Goal: Information Seeking & Learning: Learn about a topic

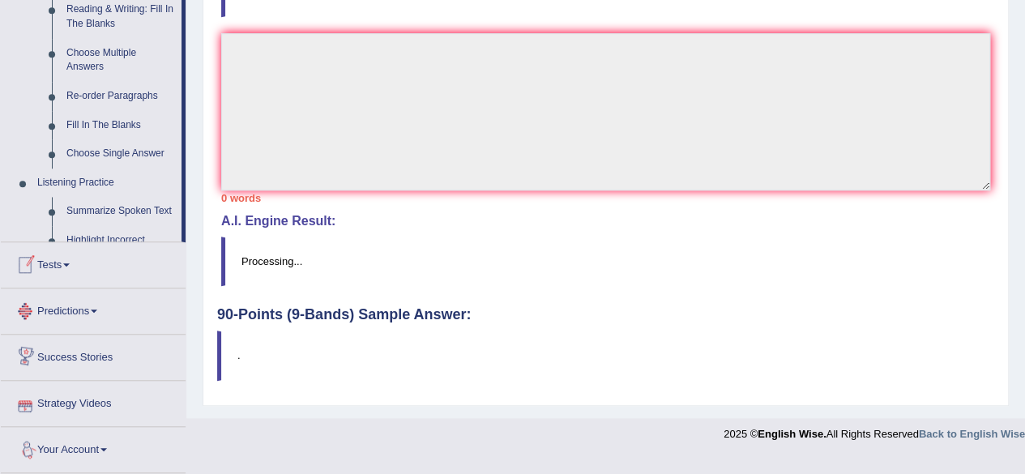
scroll to position [761, 0]
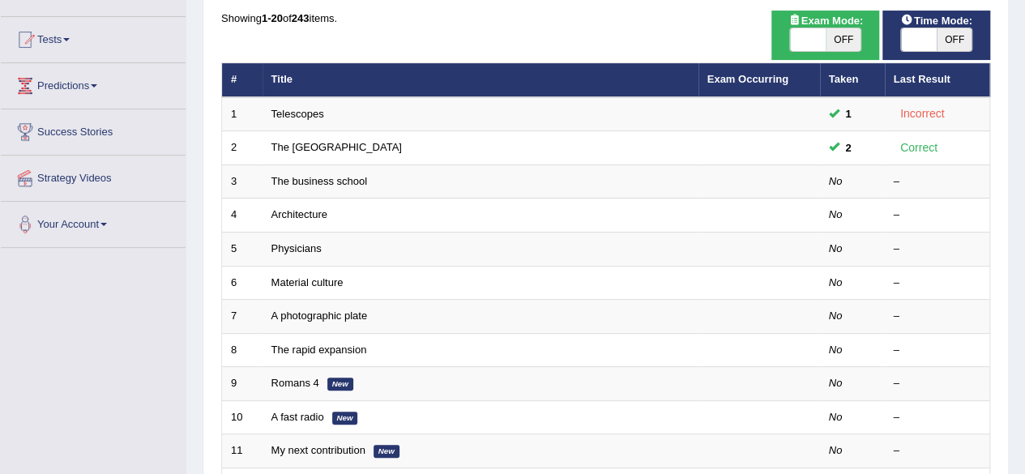
click at [841, 45] on span "OFF" at bounding box center [843, 39] width 36 height 23
checkbox input "true"
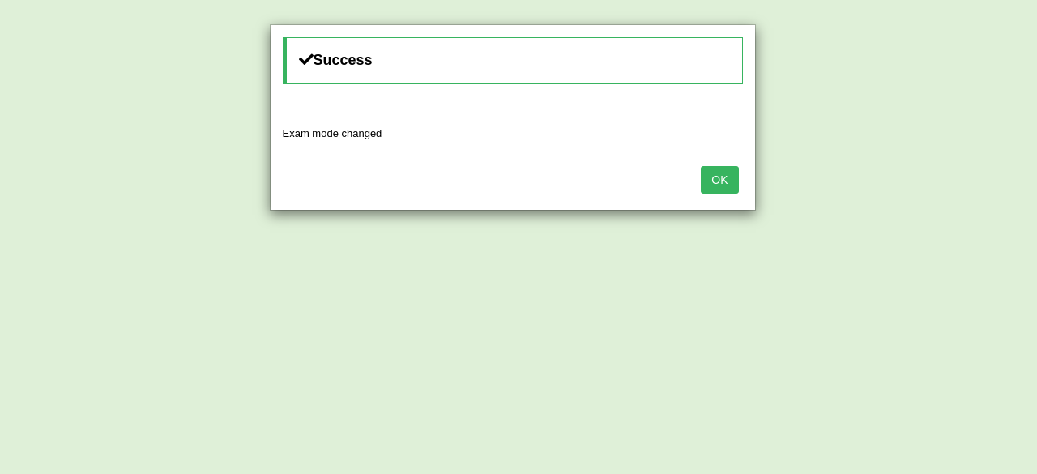
click at [721, 177] on button "OK" at bounding box center [719, 180] width 37 height 28
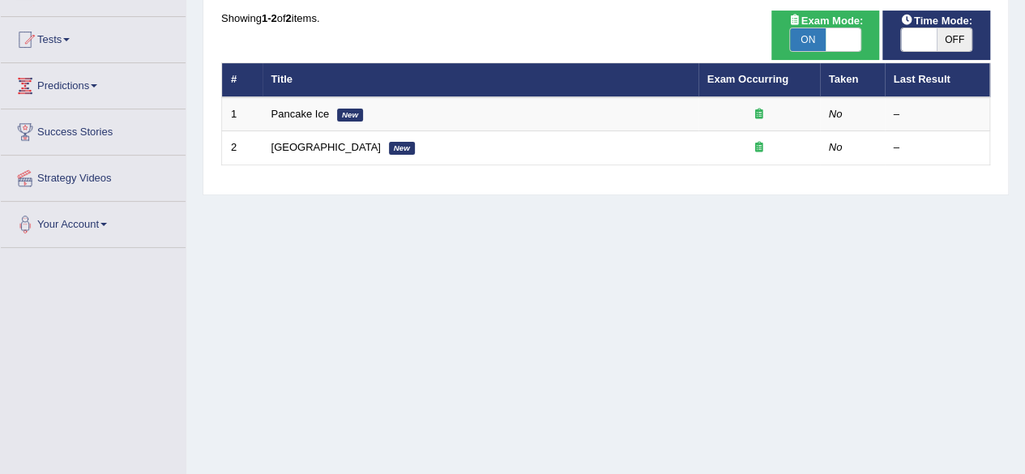
click at [950, 24] on span "Time Mode:" at bounding box center [936, 20] width 84 height 17
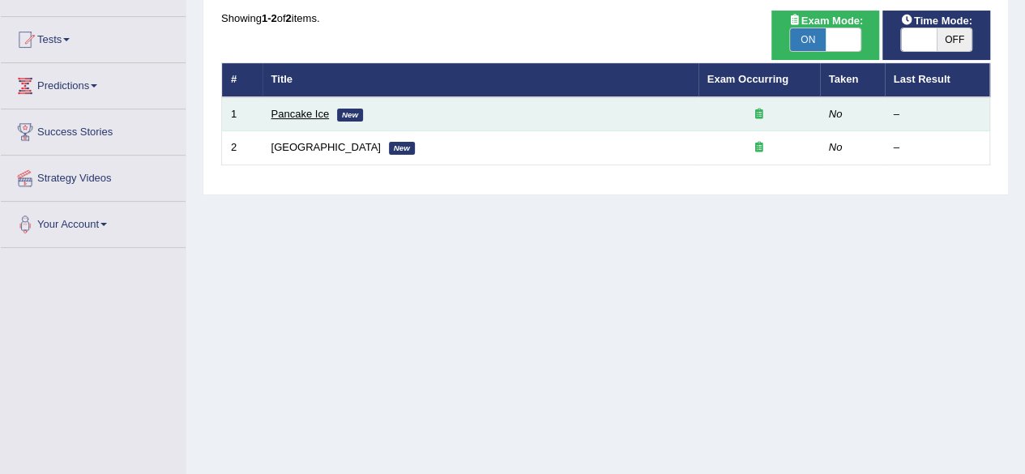
click at [295, 114] on link "Pancake Ice" at bounding box center [300, 114] width 58 height 12
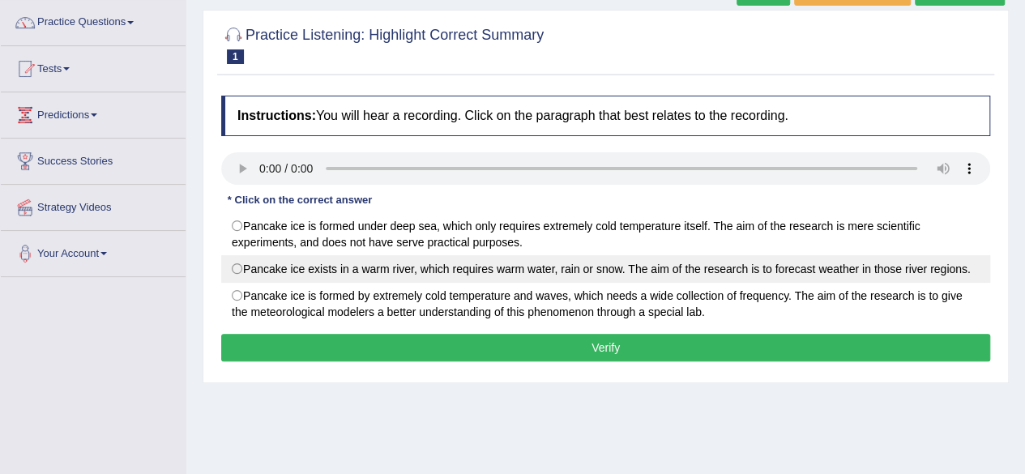
scroll to position [125, 0]
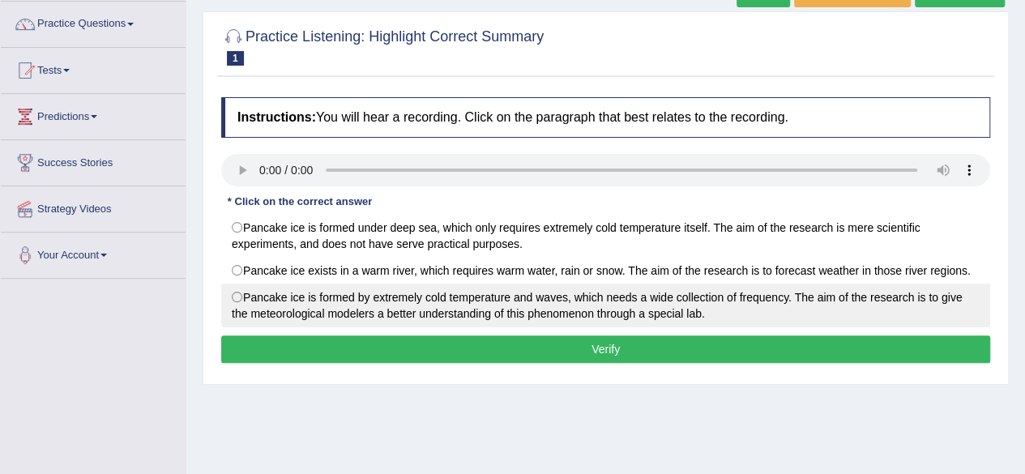
click at [237, 294] on label "Pancake ice is formed by extremely cold temperature and waves, which needs a wi…" at bounding box center [605, 305] width 769 height 44
radio input "true"
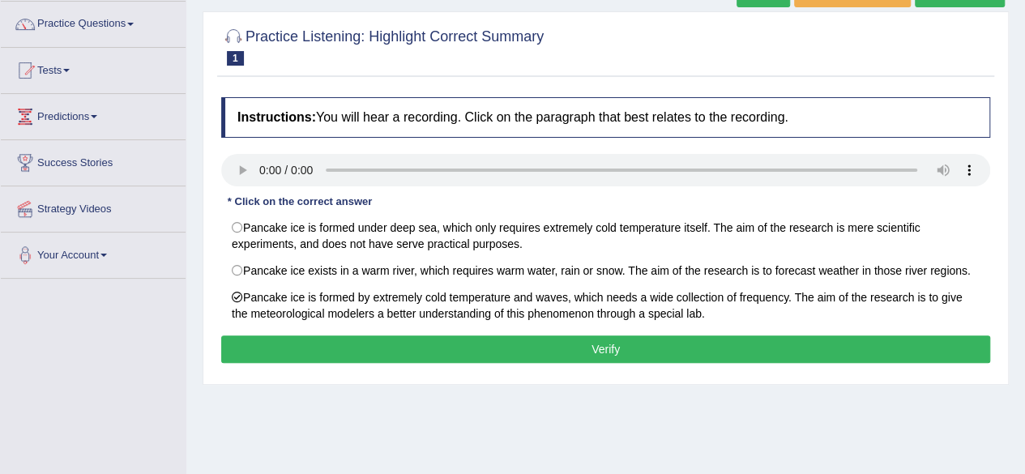
click at [604, 339] on button "Verify" at bounding box center [605, 349] width 769 height 28
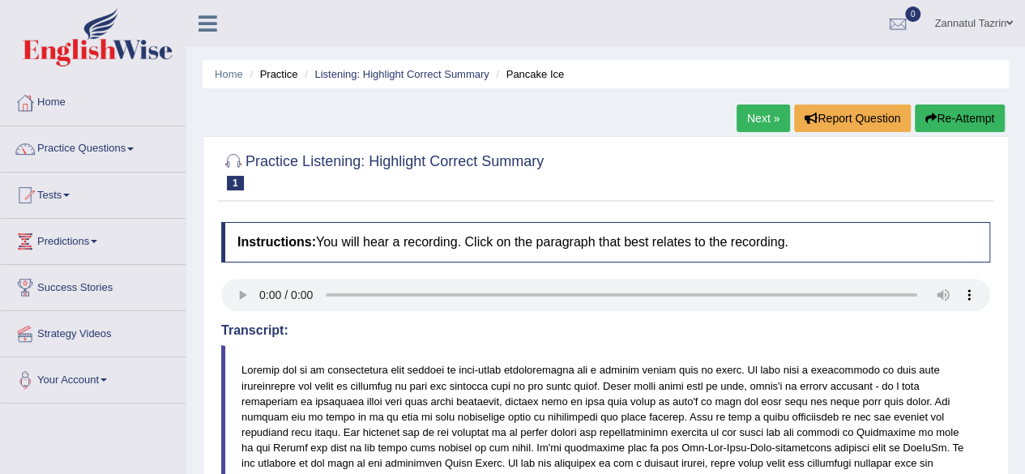
scroll to position [2, 0]
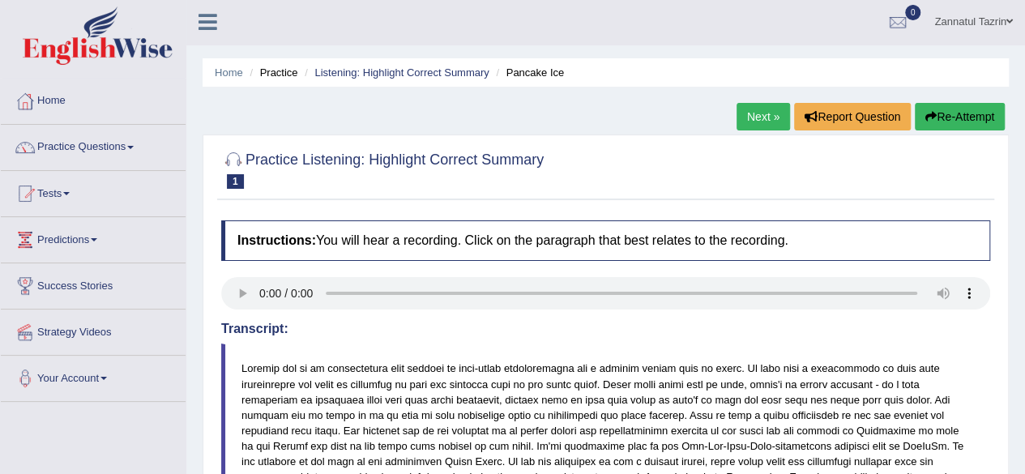
click at [760, 116] on link "Next »" at bounding box center [762, 117] width 53 height 28
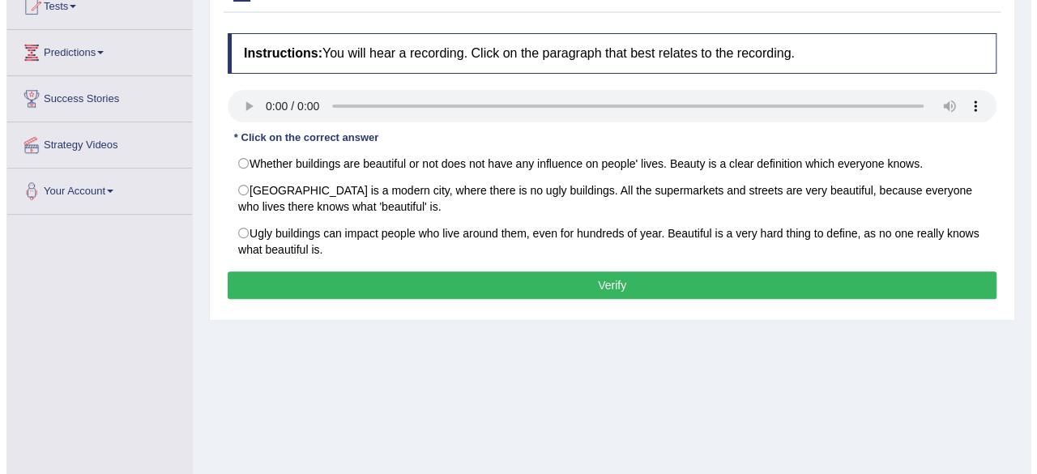
scroll to position [190, 0]
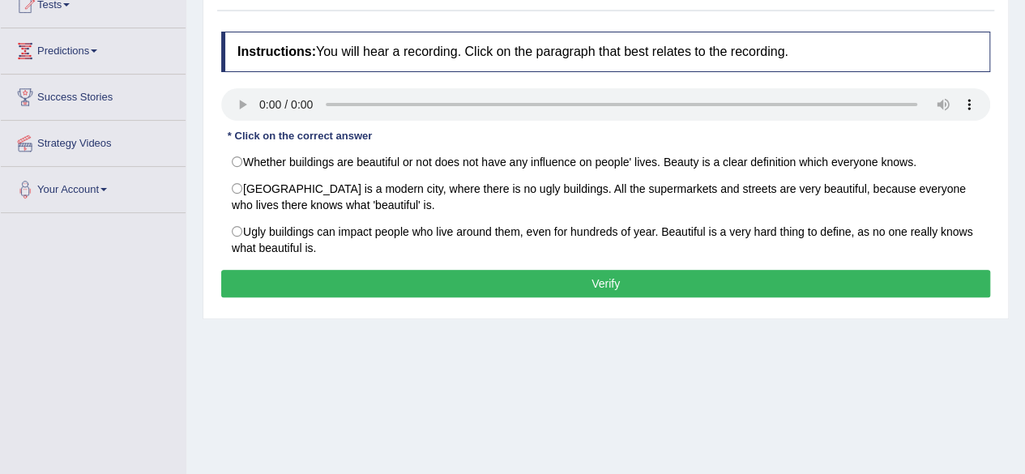
click at [613, 279] on button "Verify" at bounding box center [605, 284] width 769 height 28
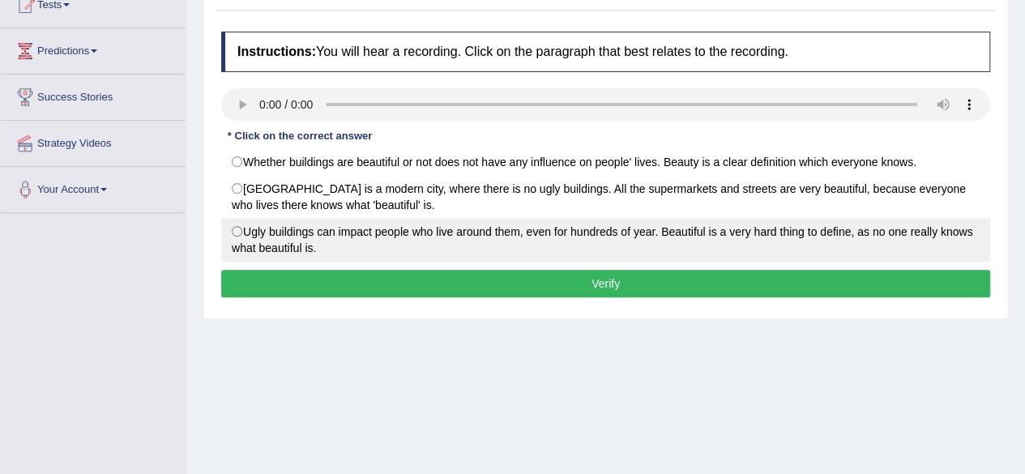
click at [387, 244] on label "Ugly buildings can impact people who live around them, even for hundreds of yea…" at bounding box center [605, 240] width 769 height 44
radio input "true"
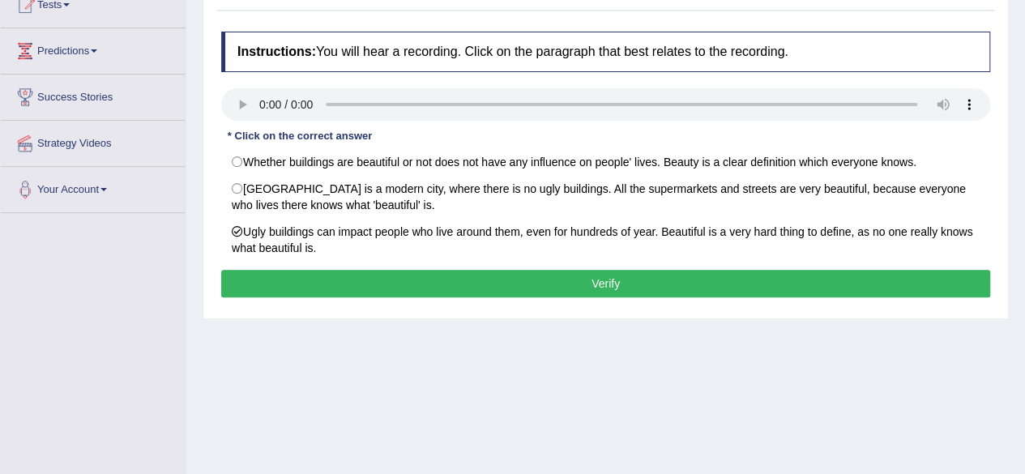
click at [611, 282] on button "Verify" at bounding box center [605, 284] width 769 height 28
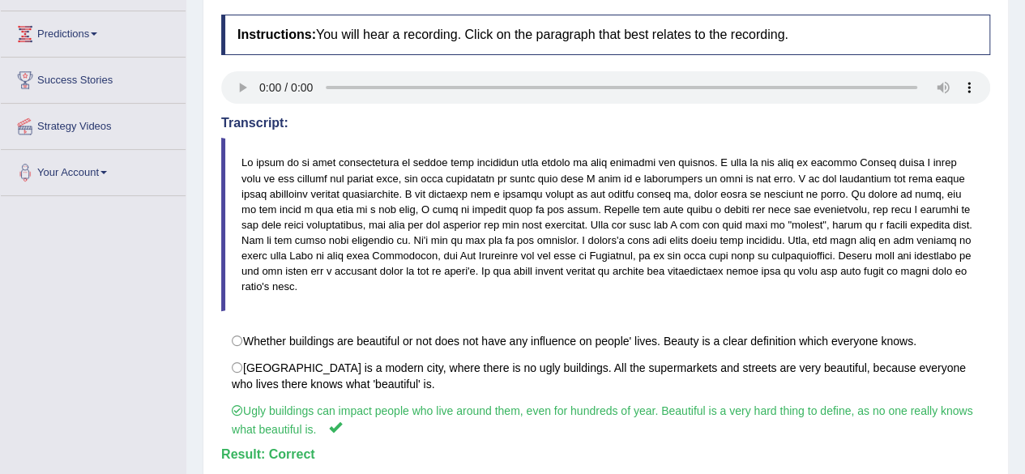
scroll to position [0, 0]
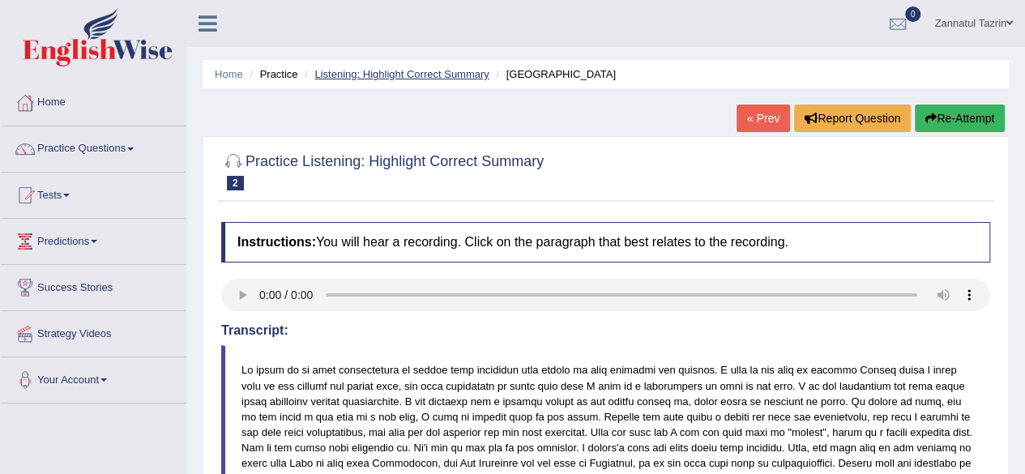
click at [382, 73] on link "Listening: Highlight Correct Summary" at bounding box center [401, 74] width 174 height 12
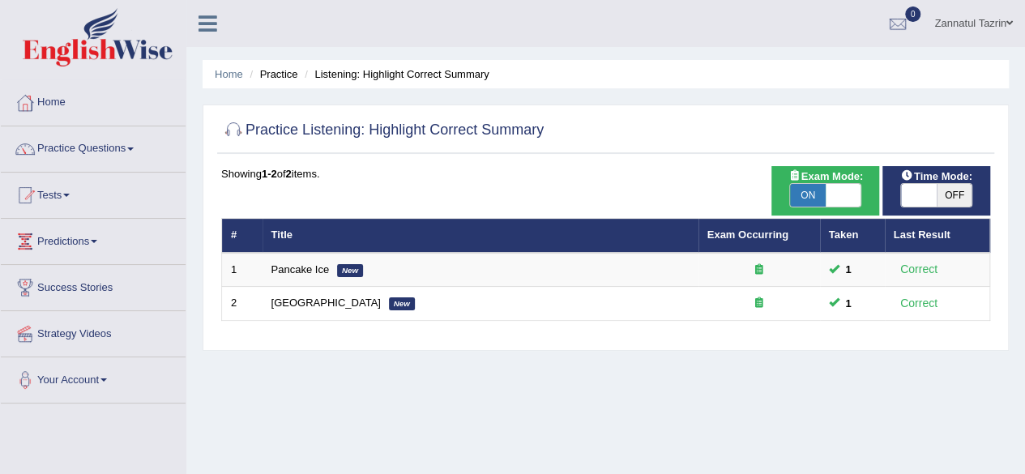
click at [810, 199] on span "ON" at bounding box center [808, 195] width 36 height 23
checkbox input "false"
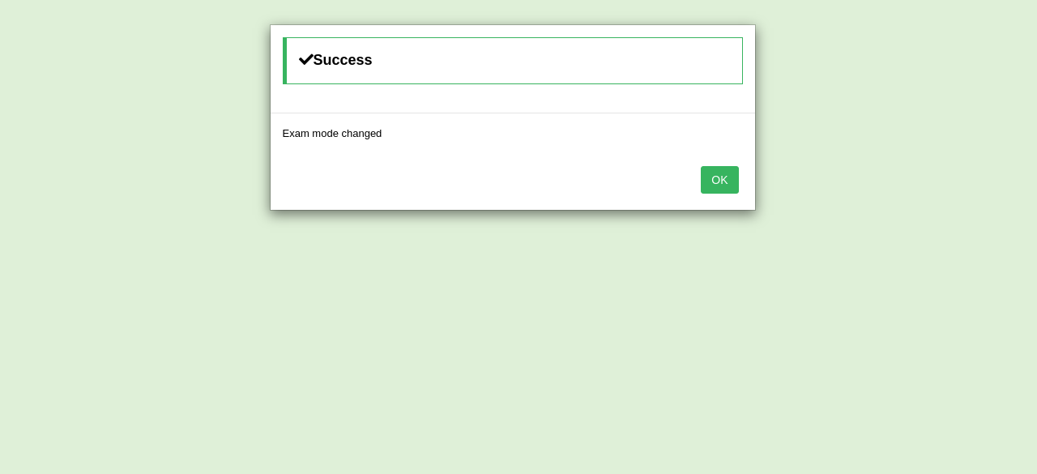
click at [721, 182] on button "OK" at bounding box center [719, 180] width 37 height 28
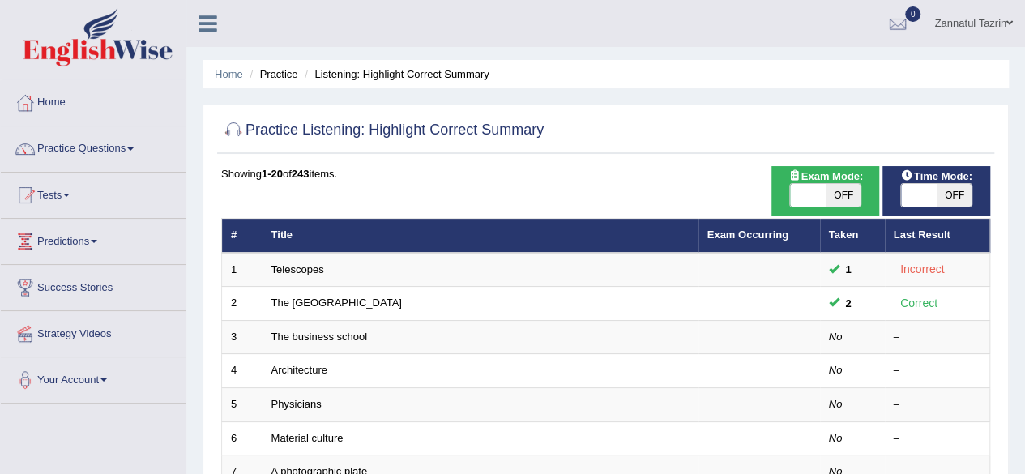
click at [956, 197] on span "OFF" at bounding box center [954, 195] width 36 height 23
checkbox input "true"
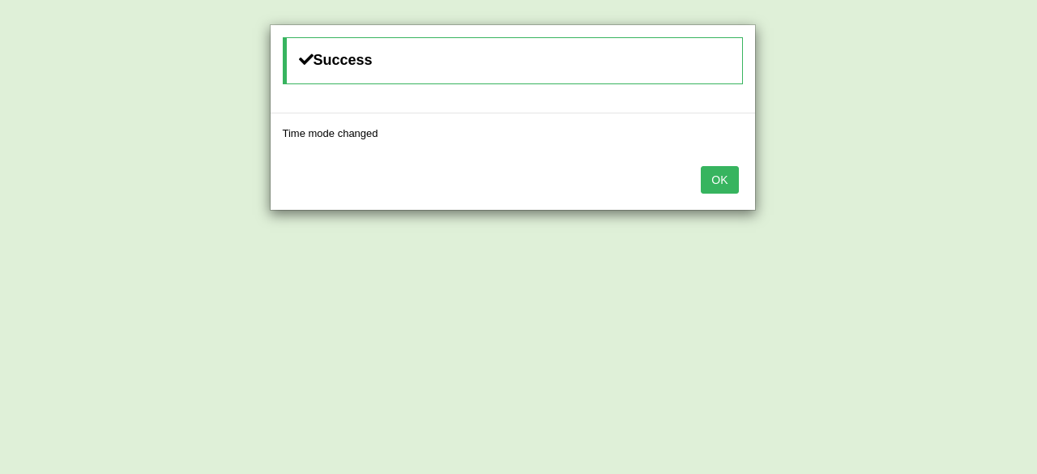
click at [718, 189] on button "OK" at bounding box center [719, 180] width 37 height 28
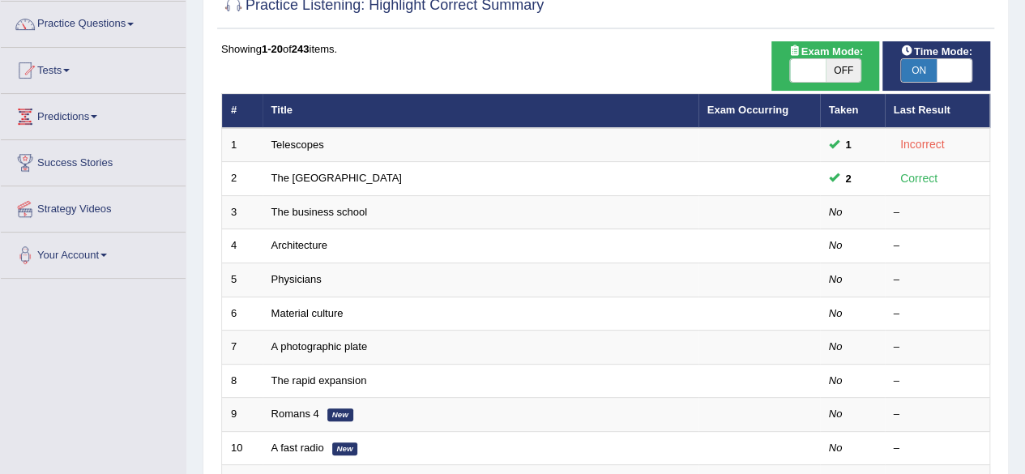
scroll to position [144, 0]
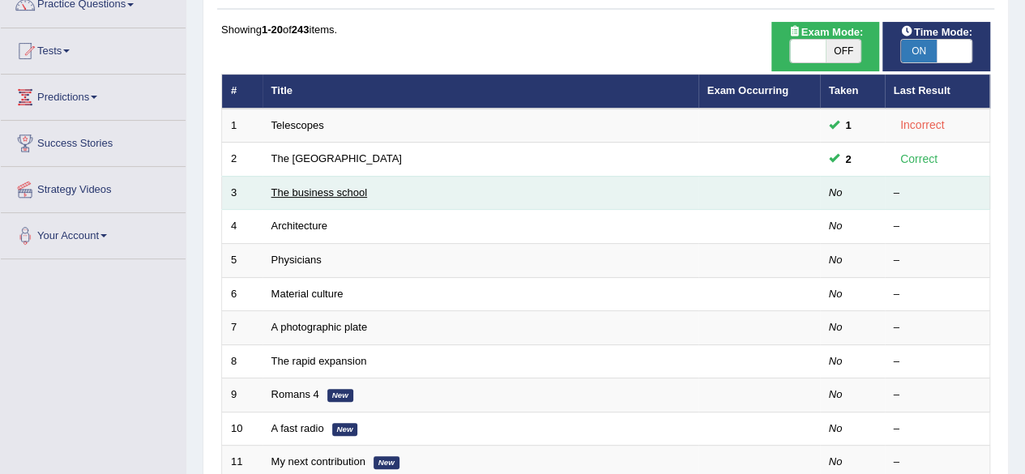
click at [318, 192] on link "The business school" at bounding box center [319, 192] width 96 height 12
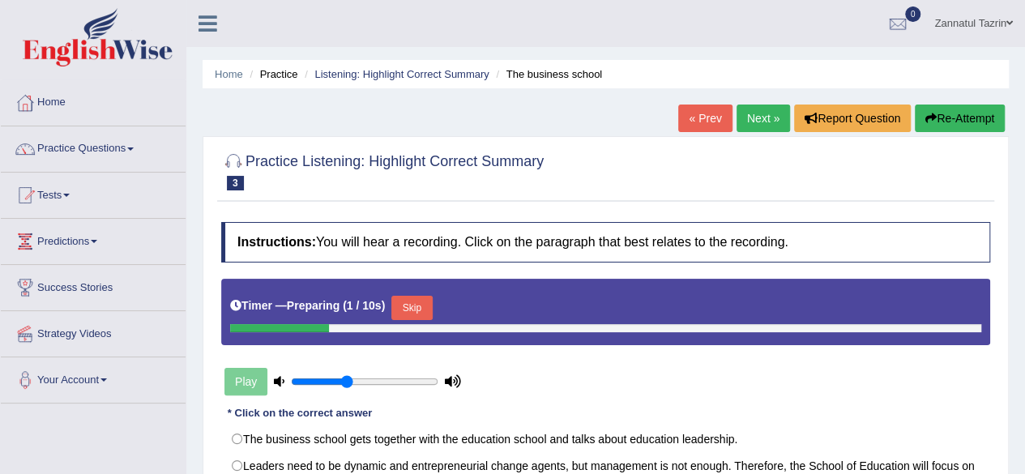
scroll to position [220, 0]
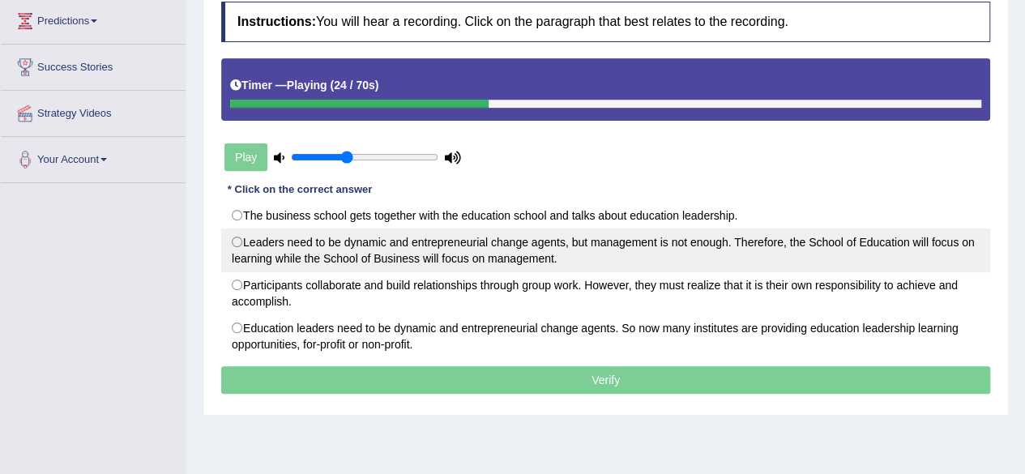
click at [859, 256] on label "Leaders need to be dynamic and entrepreneurial change agents, but management is…" at bounding box center [605, 250] width 769 height 44
radio input "true"
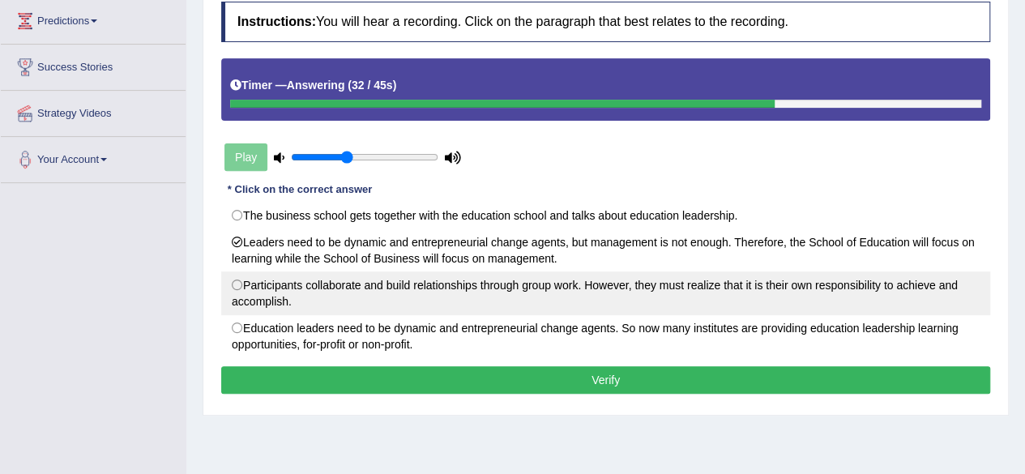
click at [487, 294] on label "Participants collaborate and build relationships through group work. However, t…" at bounding box center [605, 293] width 769 height 44
radio input "true"
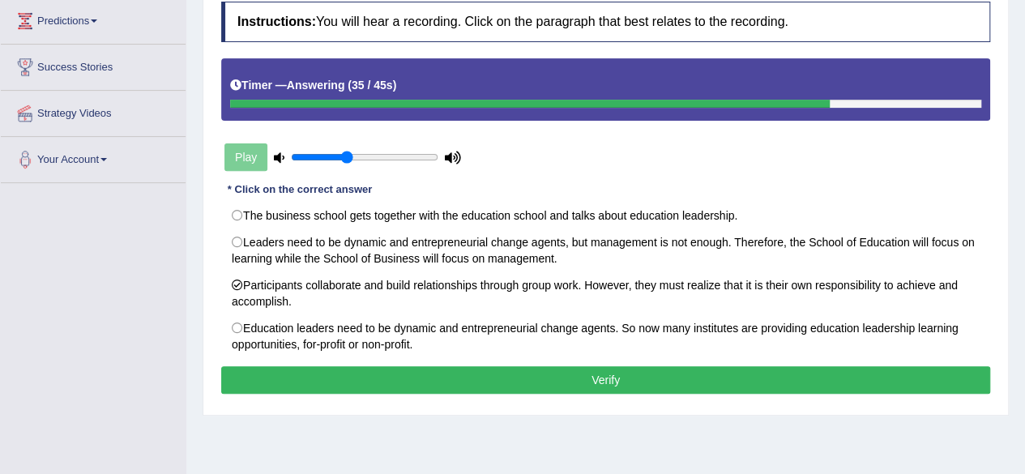
click at [612, 379] on button "Verify" at bounding box center [605, 380] width 769 height 28
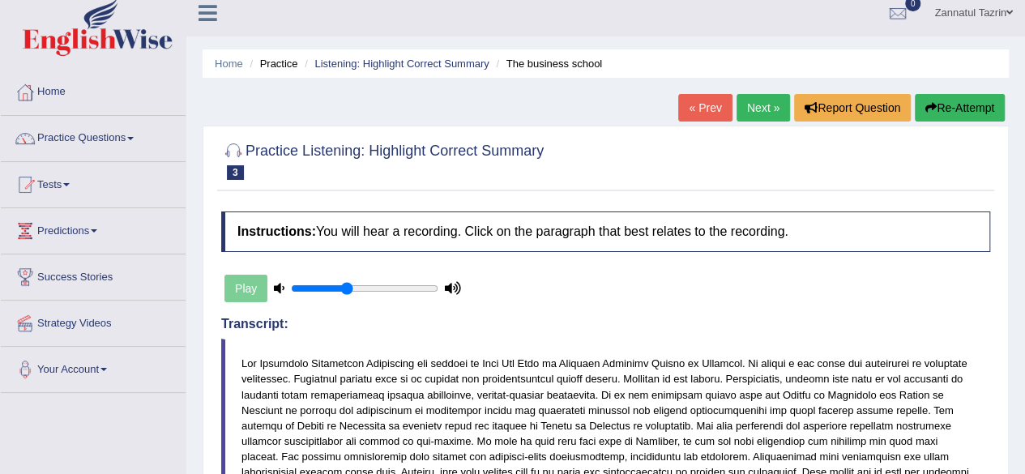
scroll to position [7, 0]
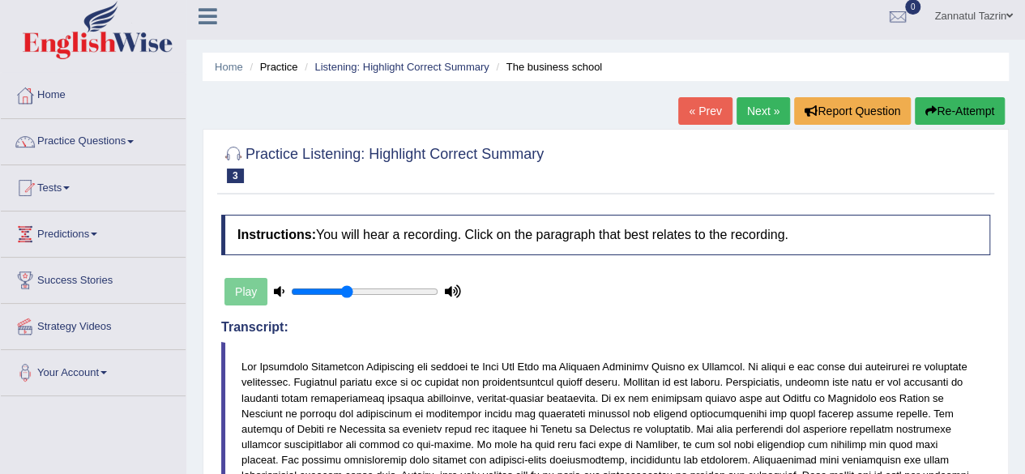
click at [755, 113] on link "Next »" at bounding box center [762, 111] width 53 height 28
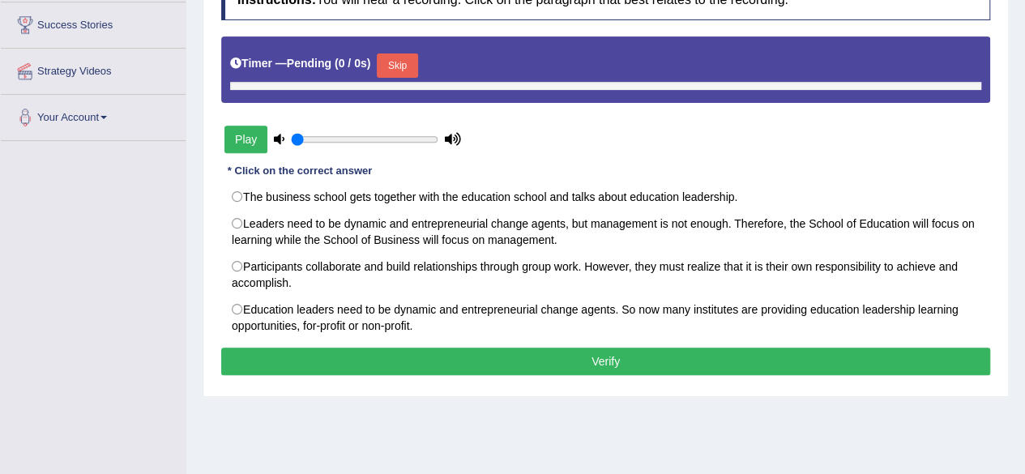
scroll to position [278, 0]
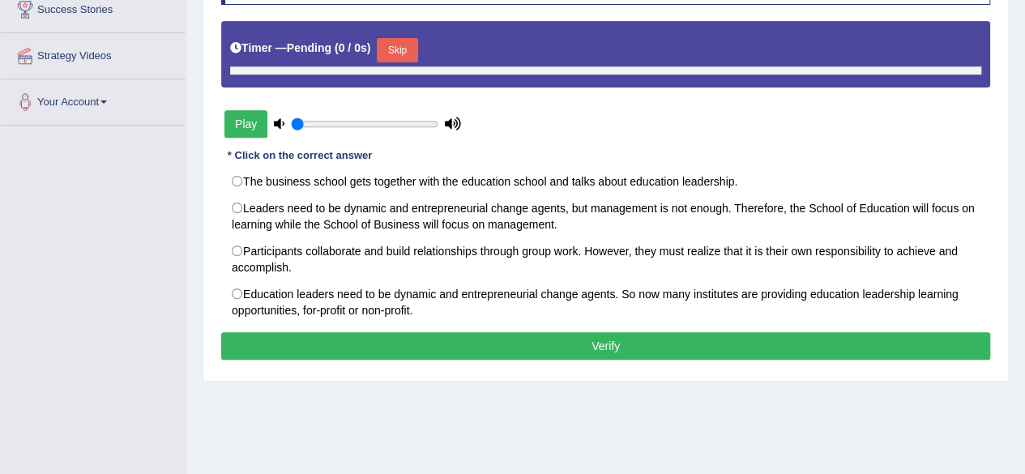
type input "0.4"
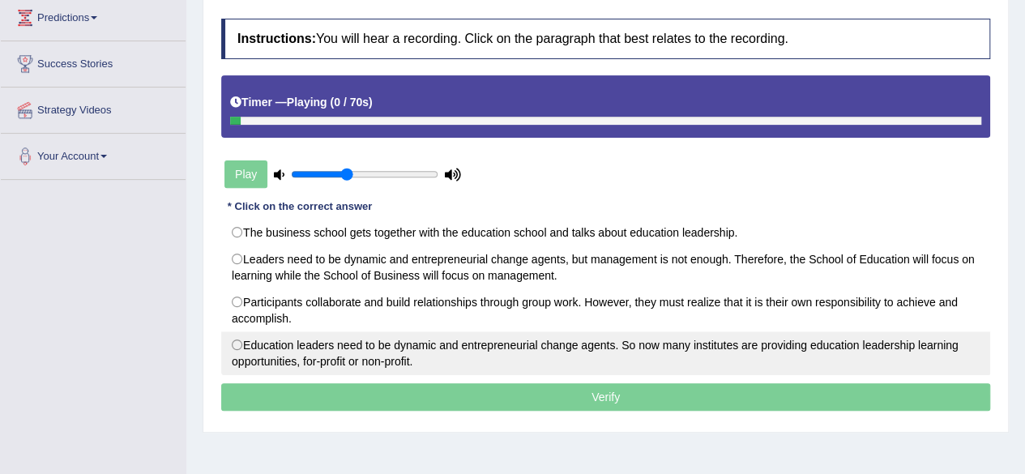
scroll to position [225, 0]
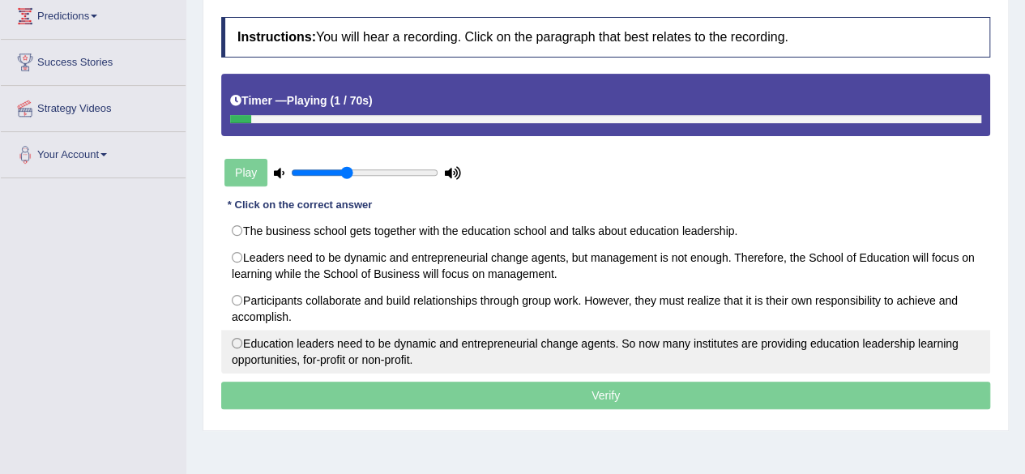
click at [509, 283] on label "Leaders need to be dynamic and entrepreneurial change agents, but management is…" at bounding box center [605, 266] width 769 height 44
radio input "true"
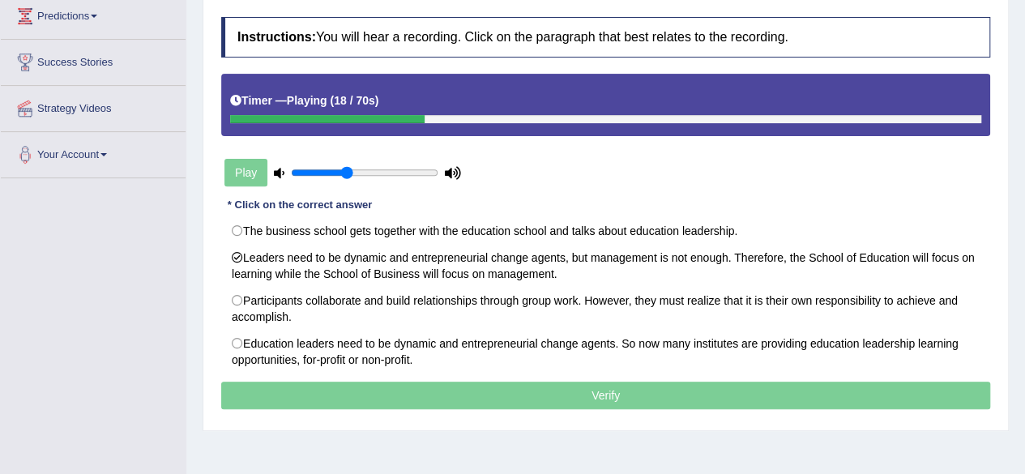
click at [624, 393] on p "Verify" at bounding box center [605, 395] width 769 height 28
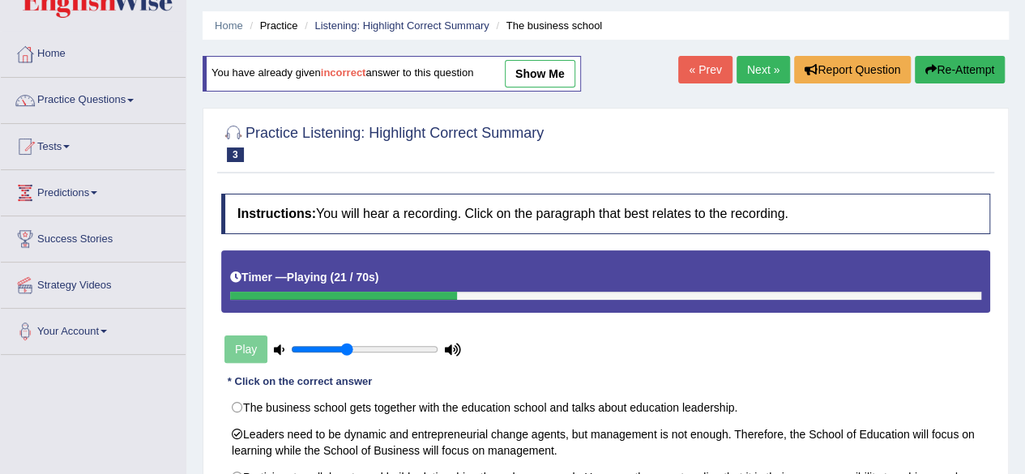
scroll to position [48, 0]
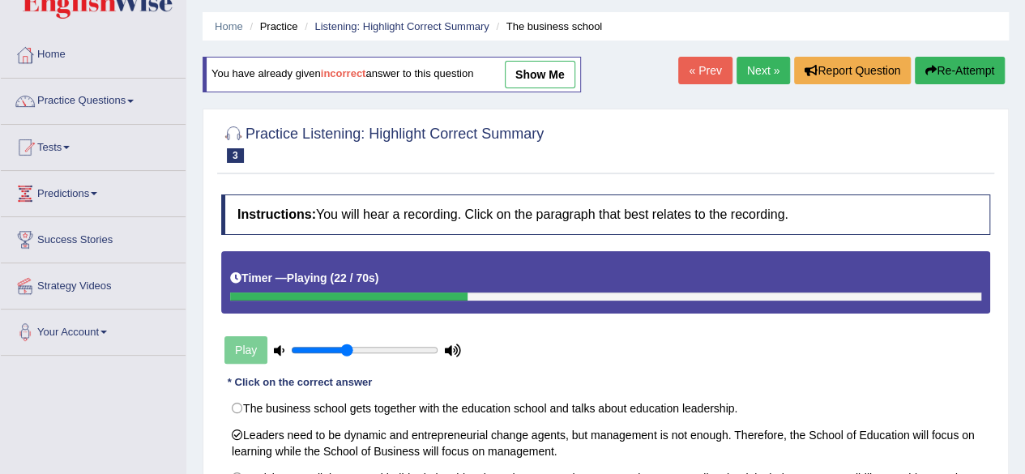
click at [533, 75] on link "show me" at bounding box center [540, 75] width 70 height 28
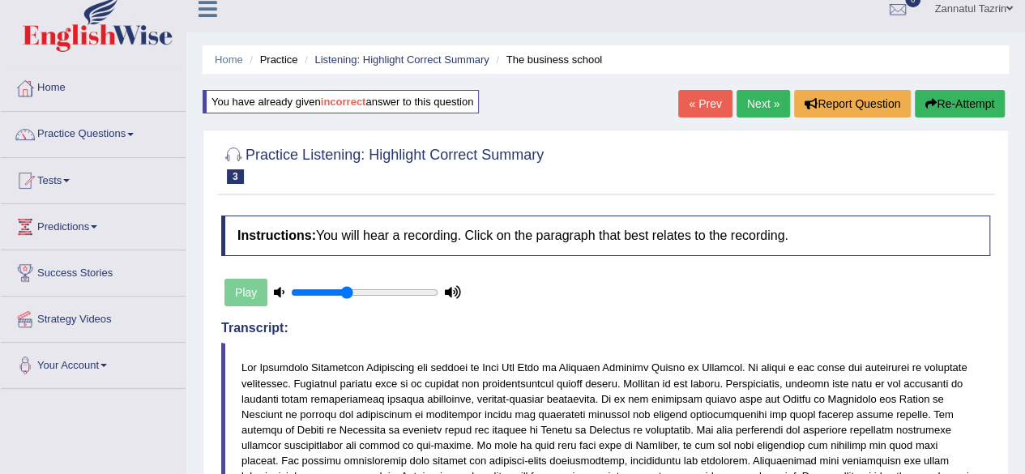
scroll to position [11, 0]
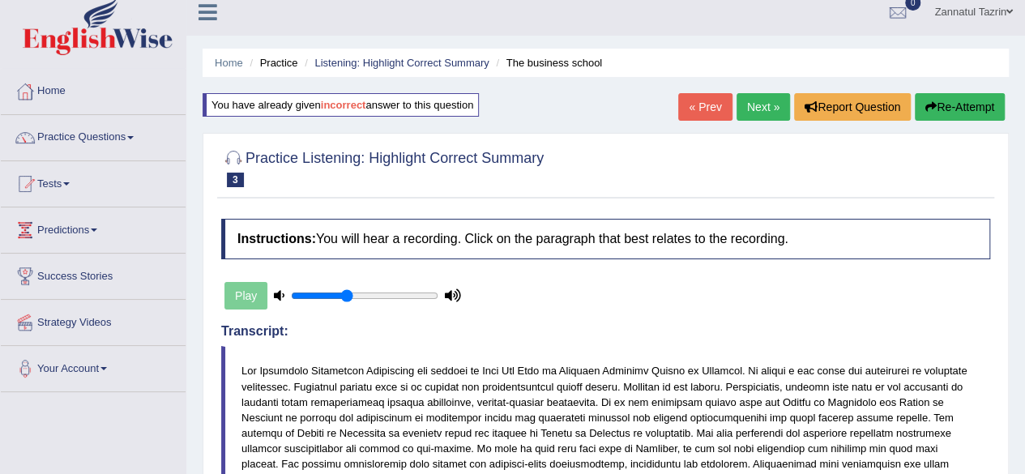
click at [762, 103] on link "Next »" at bounding box center [762, 107] width 53 height 28
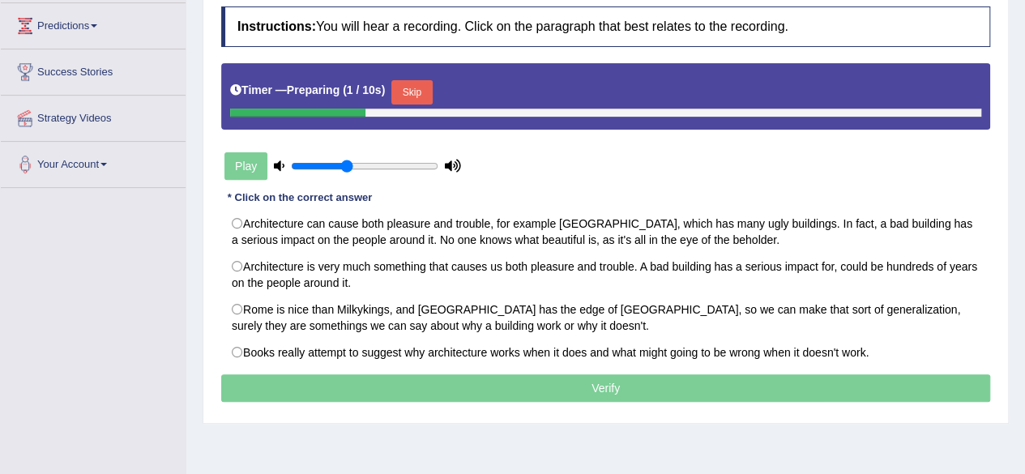
scroll to position [225, 0]
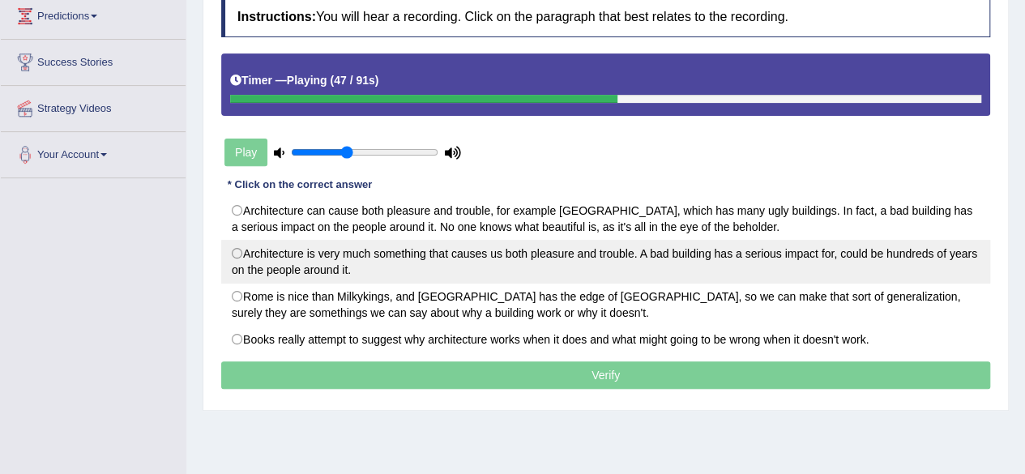
click at [504, 275] on label "Architecture is very much something that causes us both pleasure and trouble. A…" at bounding box center [605, 262] width 769 height 44
radio input "true"
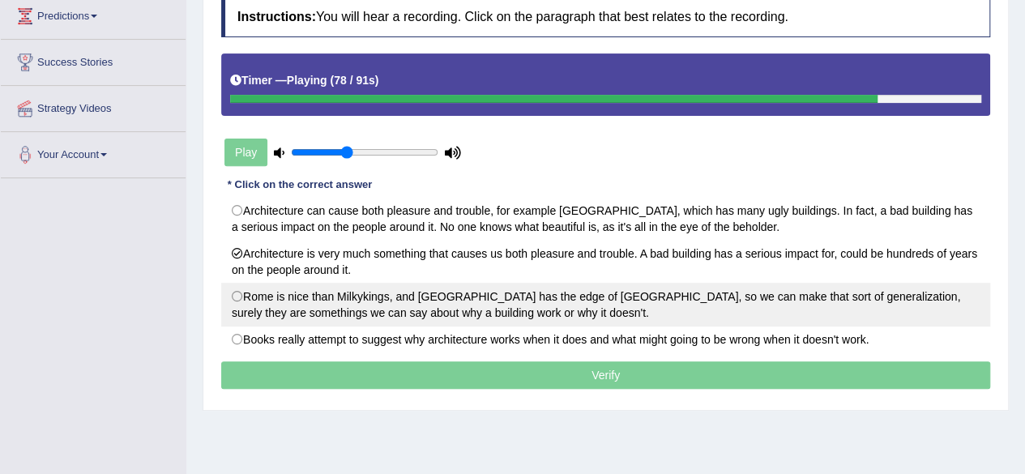
click at [551, 309] on label "Rome is nice than Milkykings, and San Francisco has the edge of Frankfurt, so w…" at bounding box center [605, 305] width 769 height 44
radio input "true"
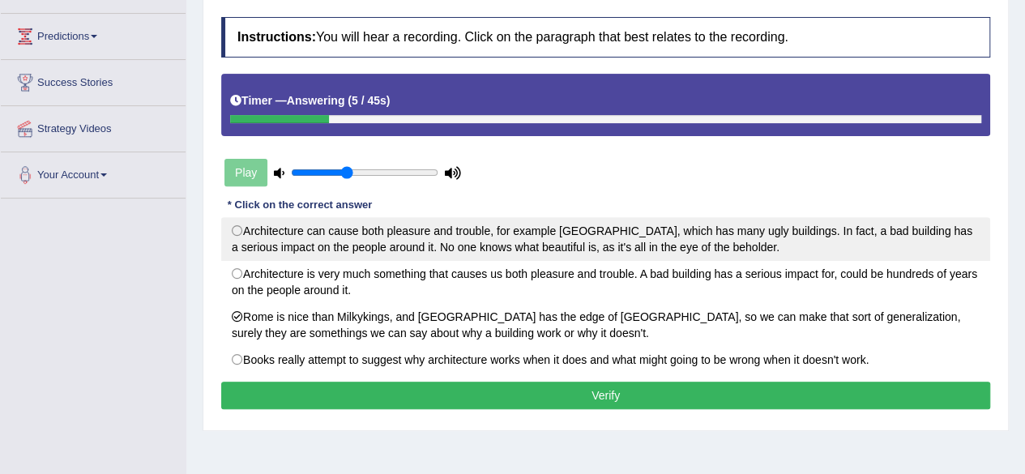
scroll to position [204, 0]
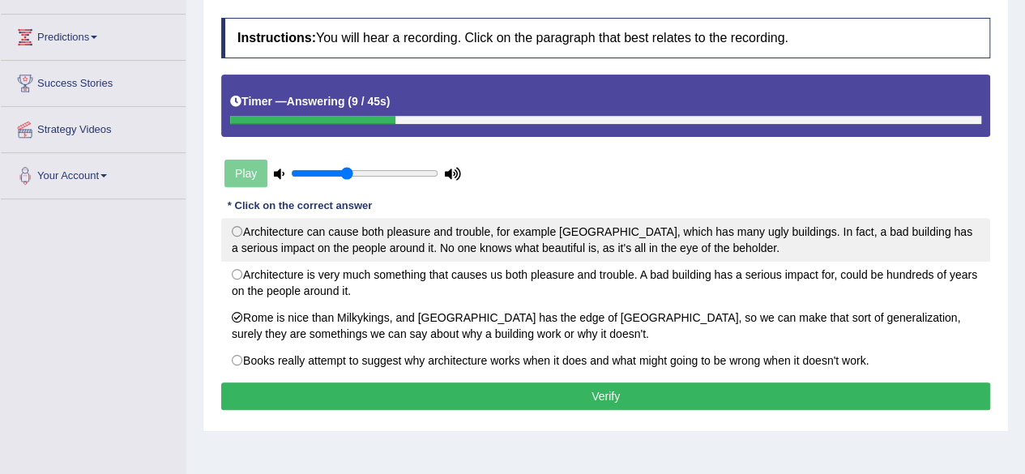
click at [446, 239] on label "Architecture can cause both pleasure and trouble, for example London, which has…" at bounding box center [605, 240] width 769 height 44
radio input "true"
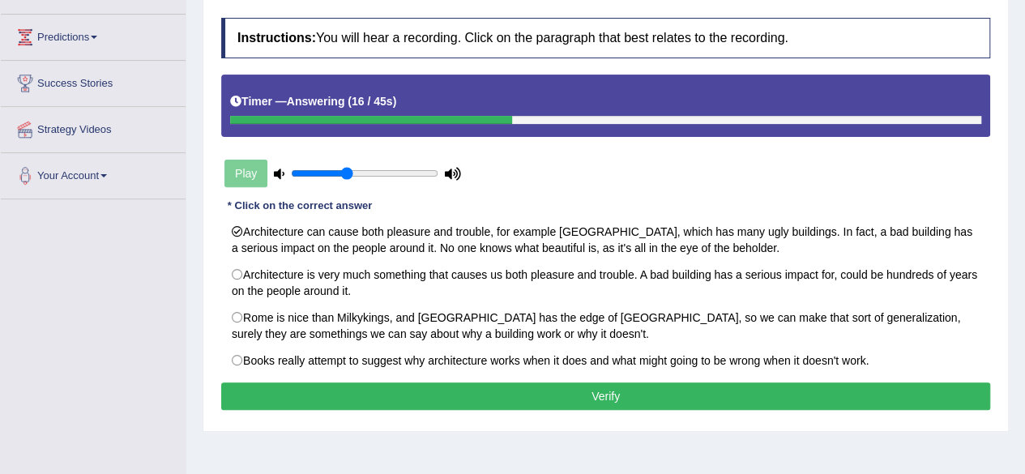
click at [629, 392] on button "Verify" at bounding box center [605, 396] width 769 height 28
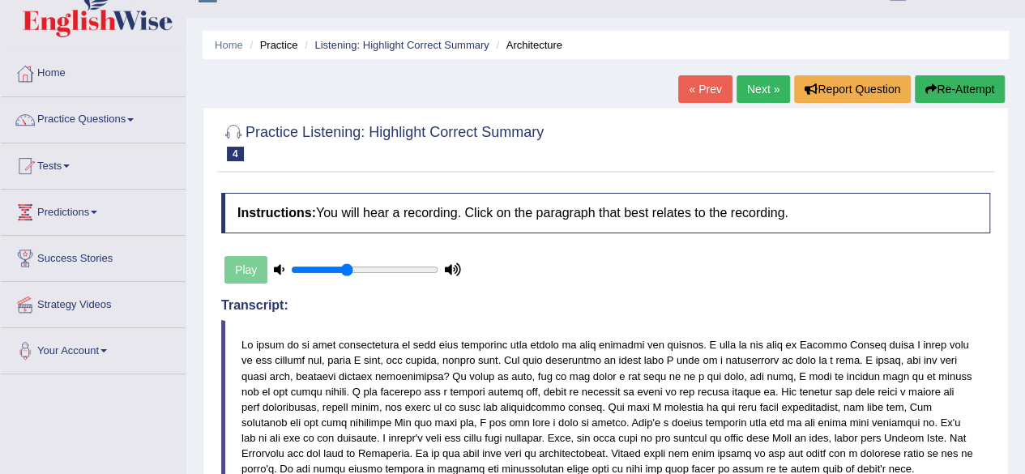
scroll to position [26, 0]
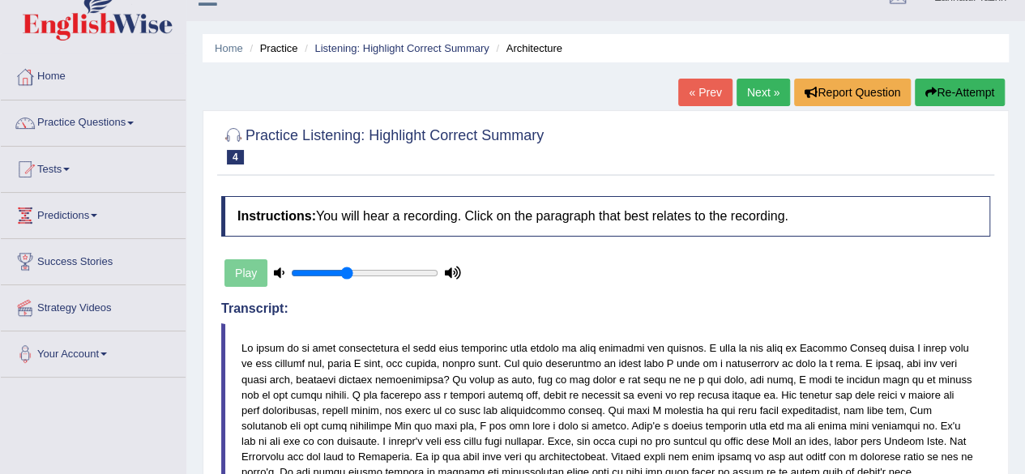
click at [757, 83] on link "Next »" at bounding box center [762, 93] width 53 height 28
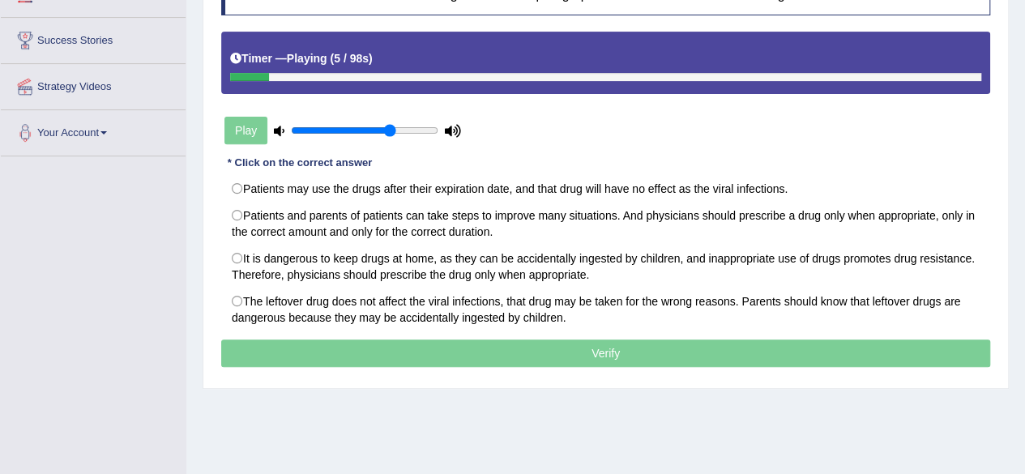
click at [389, 124] on input "range" at bounding box center [364, 130] width 147 height 13
click at [417, 128] on input "range" at bounding box center [364, 130] width 147 height 13
type input "1"
click at [434, 126] on input "range" at bounding box center [364, 130] width 147 height 13
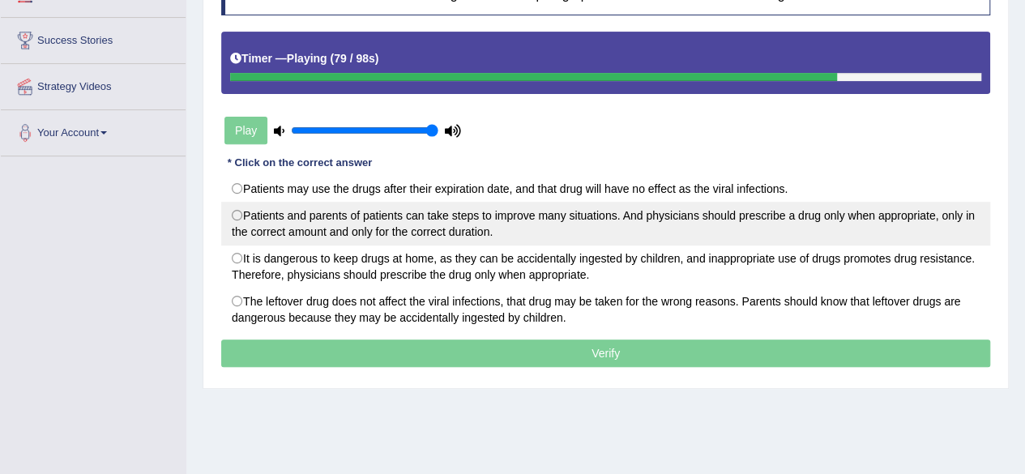
click at [431, 226] on label "Patients and parents of patients can take steps to improve many situations. And…" at bounding box center [605, 224] width 769 height 44
radio input "true"
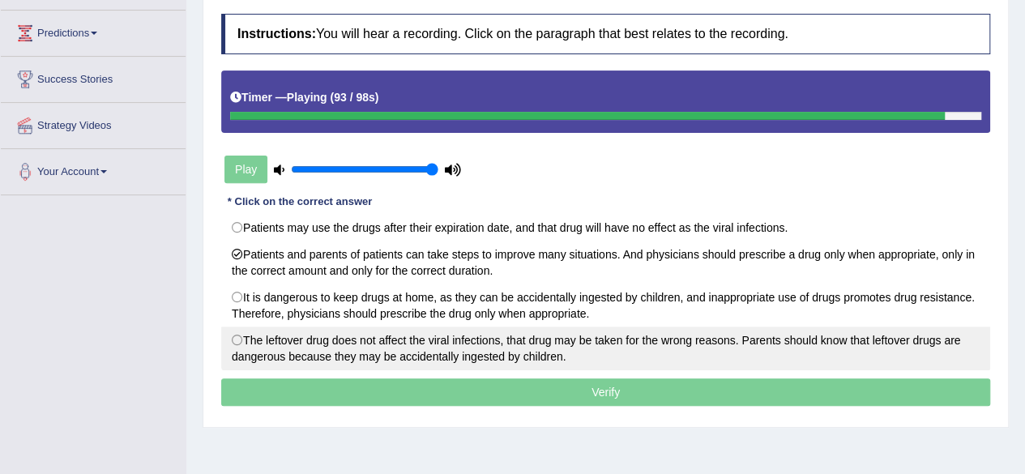
scroll to position [207, 0]
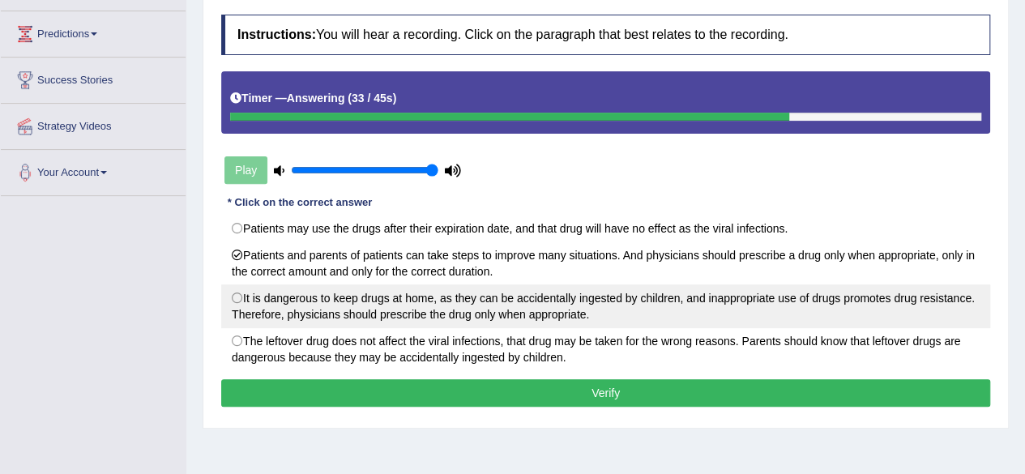
click at [476, 312] on label "It is dangerous to keep drugs at home, as they can be accidentally ingested by …" at bounding box center [605, 306] width 769 height 44
radio input "true"
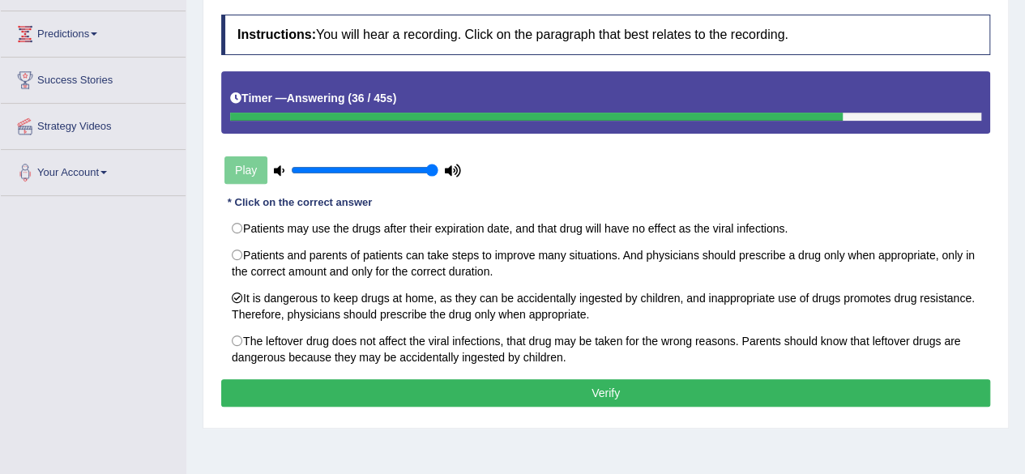
click at [650, 391] on button "Verify" at bounding box center [605, 393] width 769 height 28
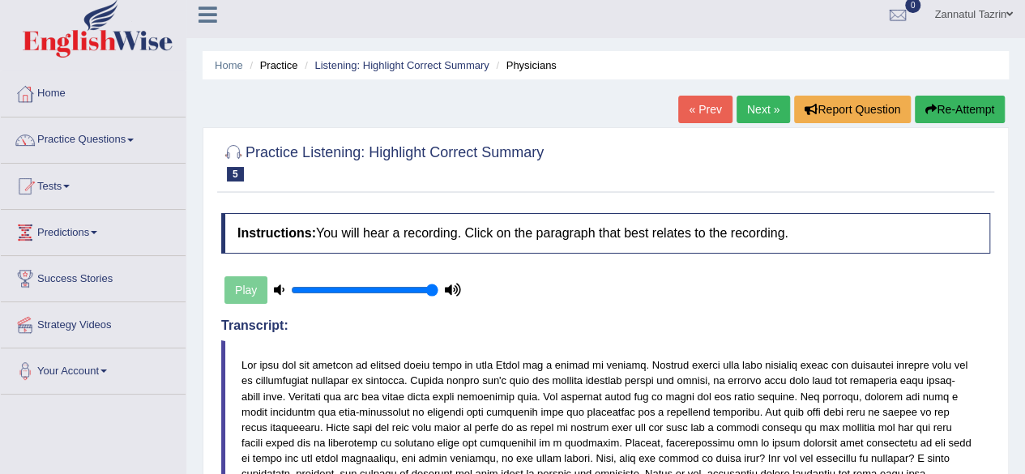
scroll to position [0, 0]
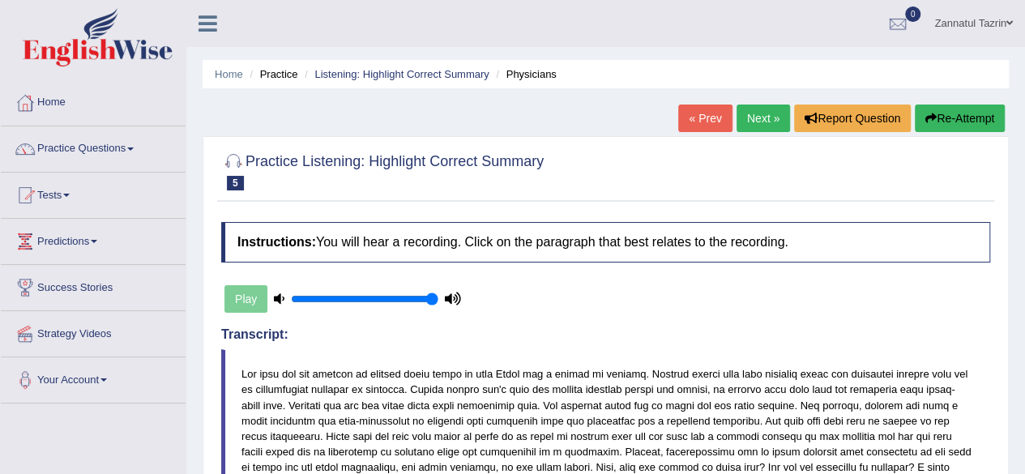
click at [765, 121] on link "Next »" at bounding box center [762, 118] width 53 height 28
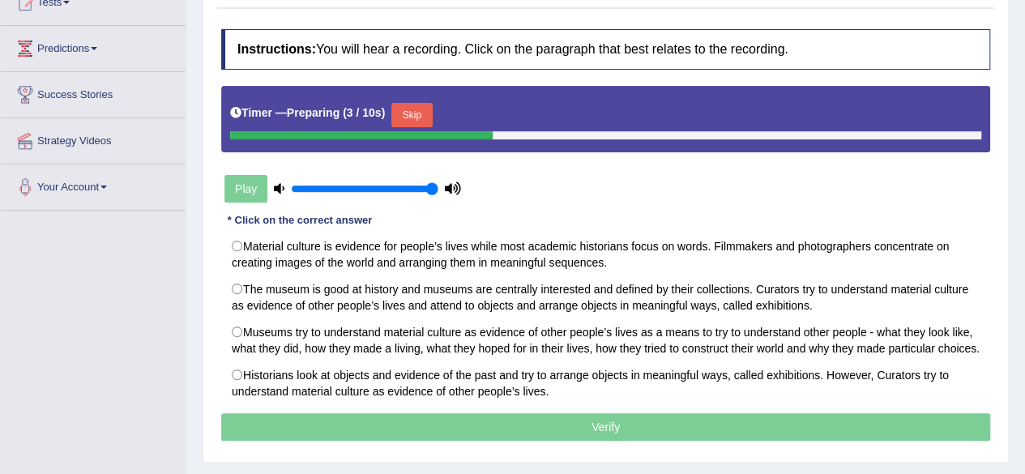
scroll to position [192, 0]
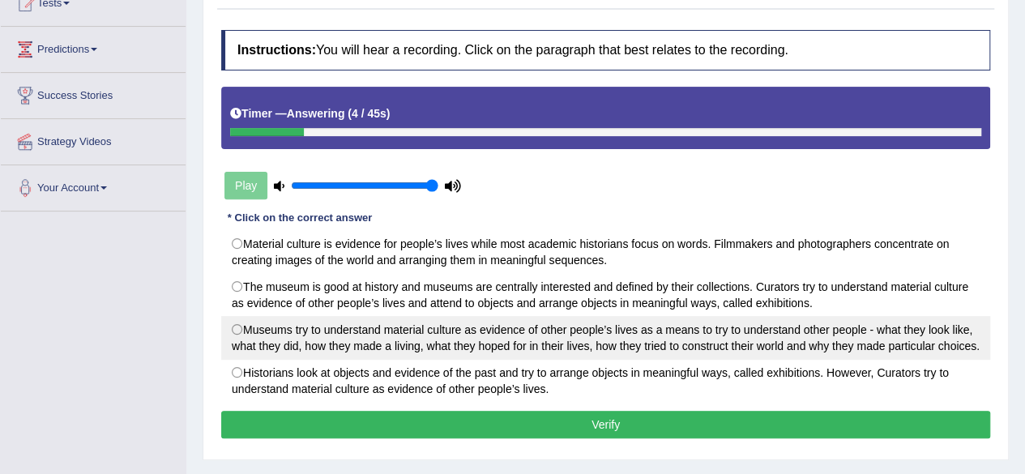
click at [714, 338] on label "Museums try to understand material culture as evidence of other people’s lives …" at bounding box center [605, 338] width 769 height 44
radio input "true"
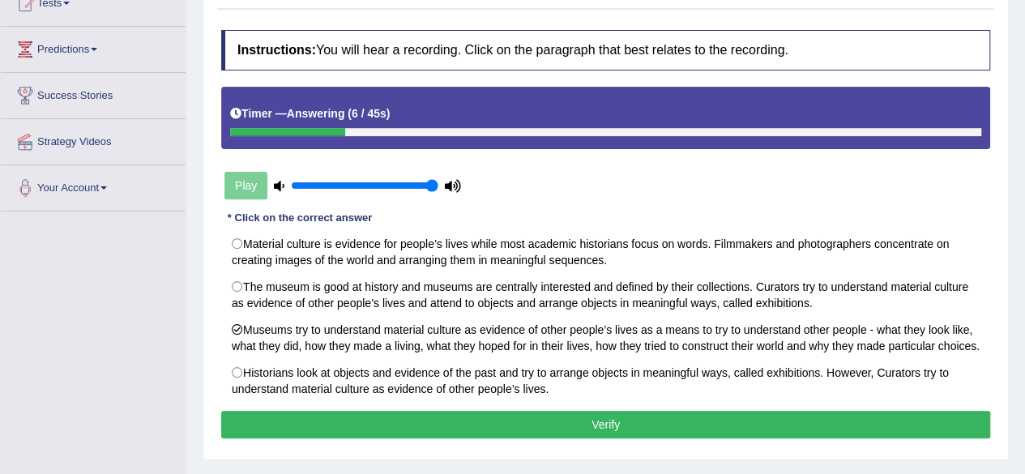
click at [677, 427] on button "Verify" at bounding box center [605, 425] width 769 height 28
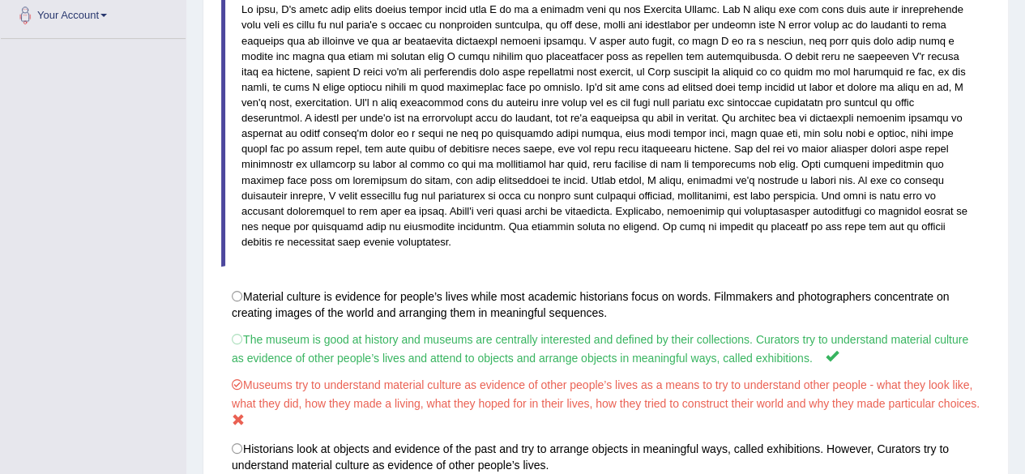
scroll to position [365, 0]
drag, startPoint x: 479, startPoint y: 207, endPoint x: 585, endPoint y: 129, distance: 130.9
click at [585, 129] on blockquote at bounding box center [605, 125] width 769 height 282
